Goal: Check status: Check status

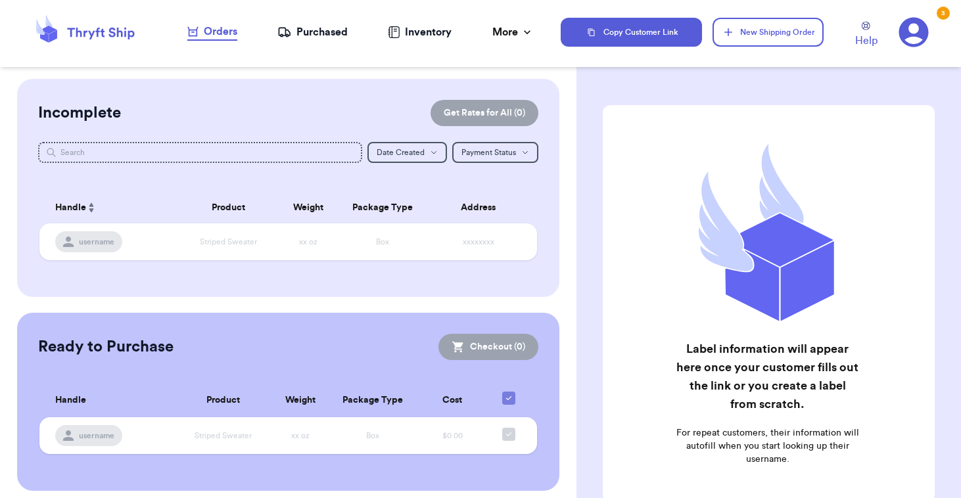
click at [314, 32] on div "Purchased" at bounding box center [312, 32] width 70 height 16
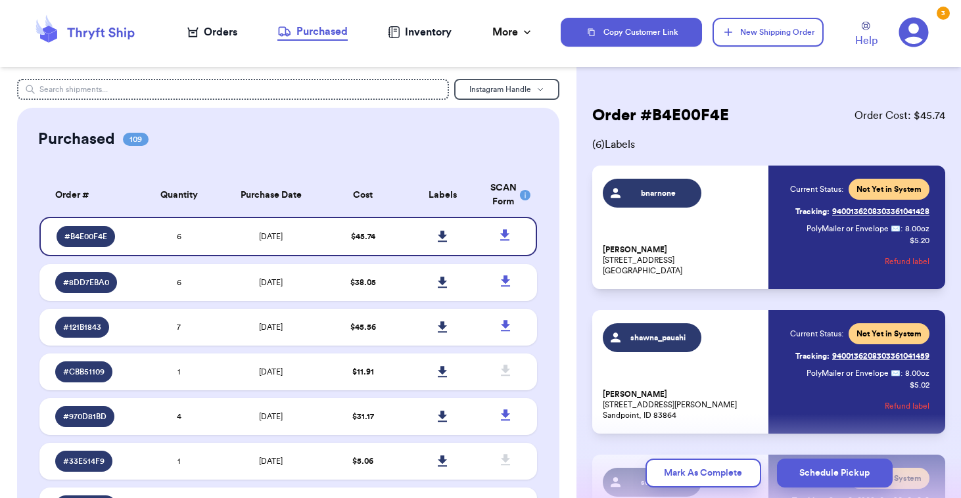
click at [866, 211] on link "Tracking: 9400136208303361041428" at bounding box center [862, 211] width 134 height 21
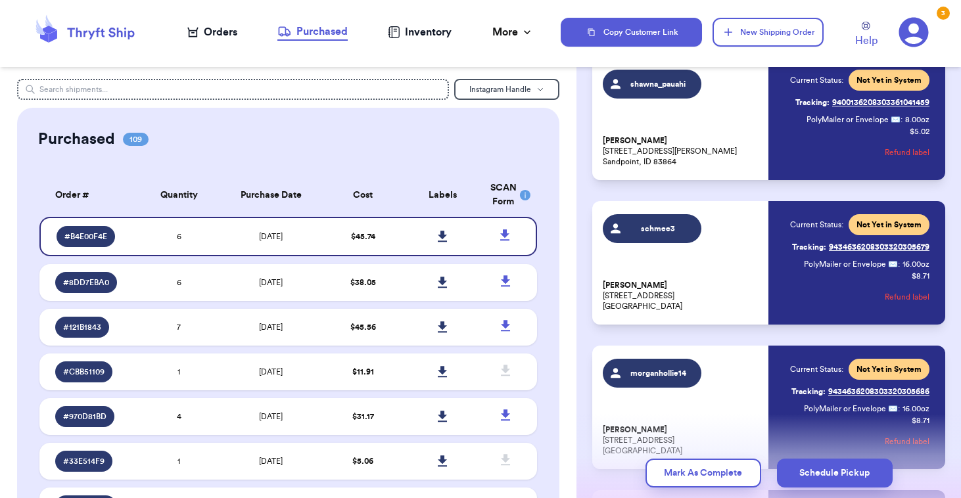
scroll to position [253, 0]
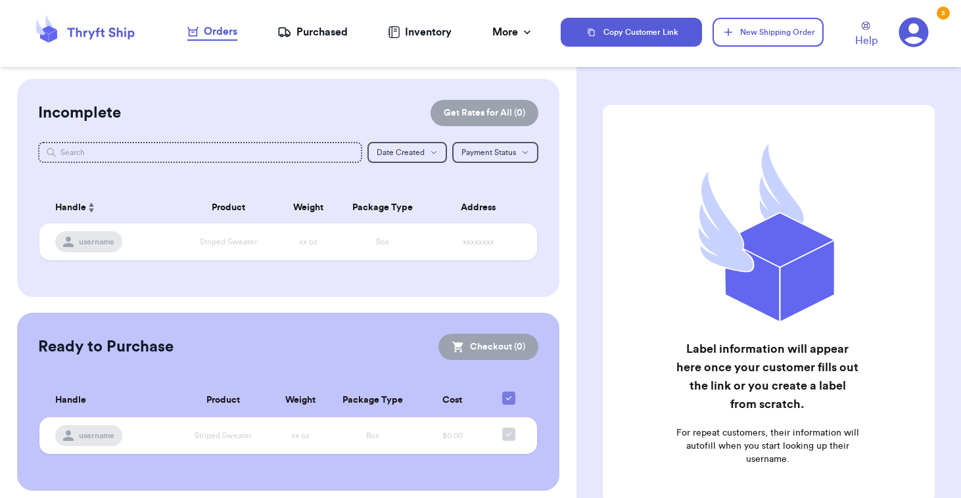
scroll to position [9, 0]
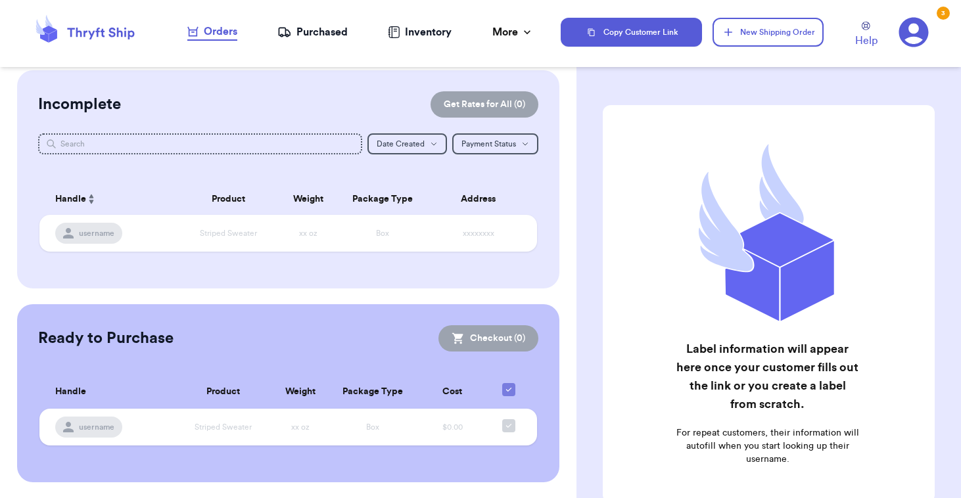
click at [327, 43] on nav "Orders Purchased Inventory More Stats Completed Orders" at bounding box center [360, 32] width 400 height 43
click at [327, 31] on div "Purchased" at bounding box center [312, 32] width 70 height 16
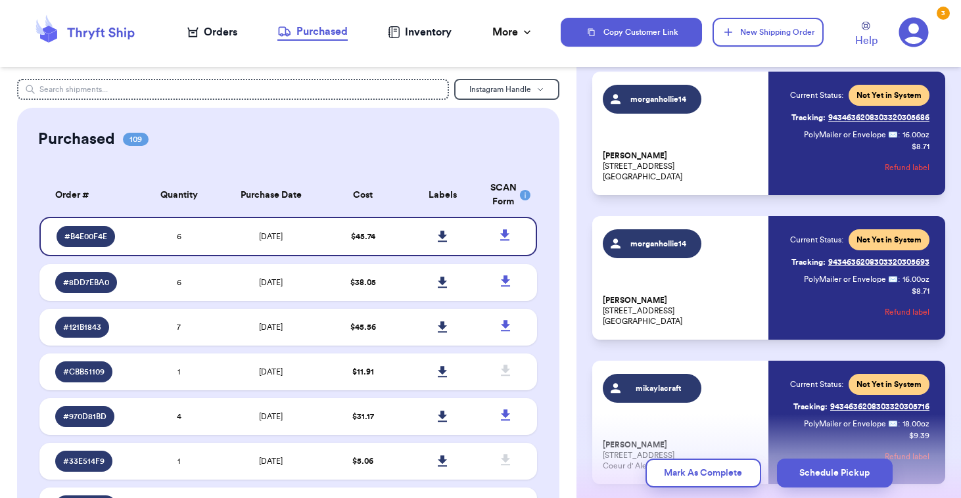
scroll to position [528, 0]
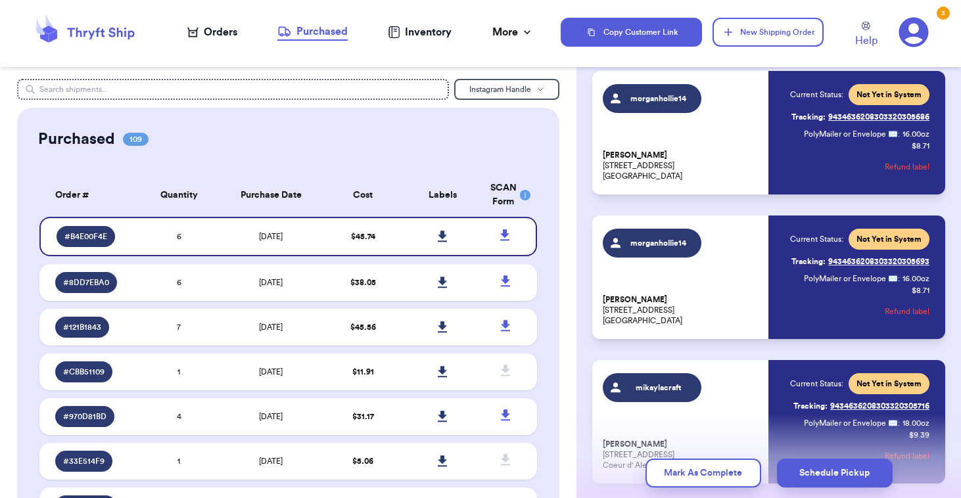
click at [847, 123] on link "Tracking: 9434636208303320305686" at bounding box center [860, 116] width 138 height 21
click at [846, 258] on link "Tracking: 9434636208303320305693" at bounding box center [860, 261] width 138 height 21
